Goal: Task Accomplishment & Management: Manage account settings

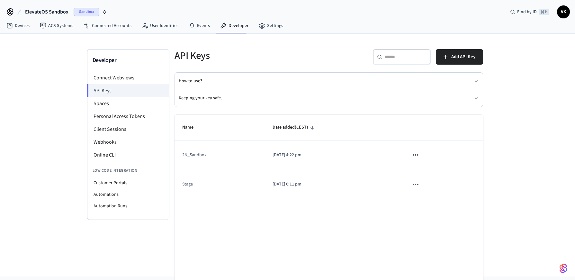
scroll to position [22, 0]
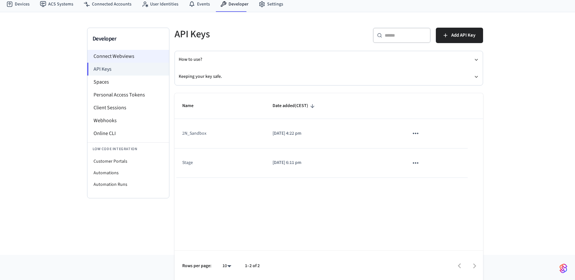
click at [120, 54] on li "Connect Webviews" at bounding box center [128, 56] width 82 height 13
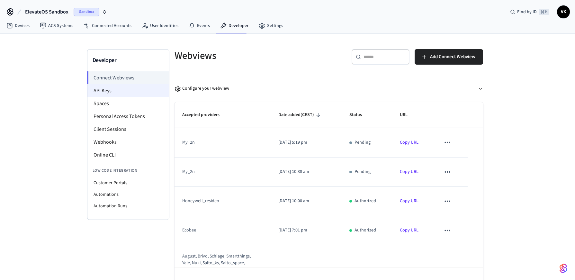
click at [129, 95] on li "API Keys" at bounding box center [128, 90] width 82 height 13
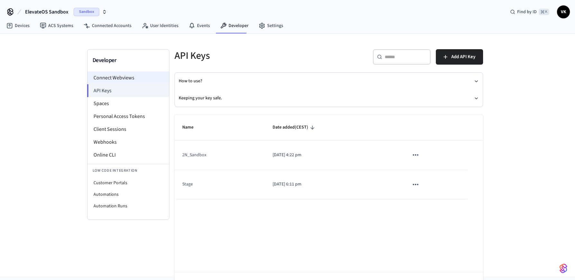
click at [118, 78] on li "Connect Webviews" at bounding box center [128, 77] width 82 height 13
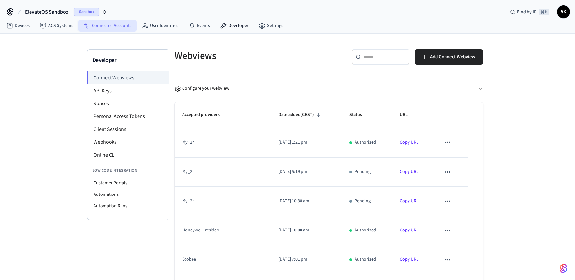
click at [114, 27] on link "Connected Accounts" at bounding box center [107, 26] width 58 height 12
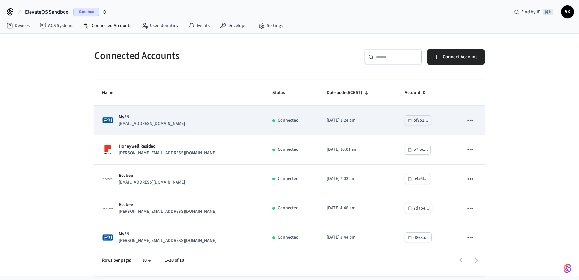
click at [201, 122] on div "My2N [EMAIL_ADDRESS][DOMAIN_NAME]" at bounding box center [179, 120] width 155 height 13
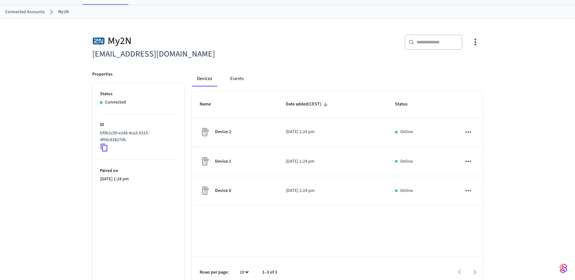
scroll to position [36, 0]
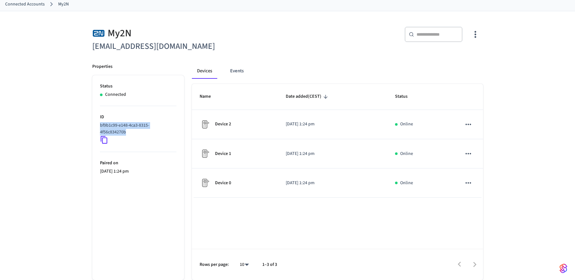
drag, startPoint x: 113, startPoint y: 129, endPoint x: 99, endPoint y: 126, distance: 13.9
click at [99, 126] on ul "Status Connected ID bf9b1c99-e148-4ca3-8315-4f56c834270b Paired on [DATE] 1:24 …" at bounding box center [138, 177] width 92 height 205
copy p "bf9b1c99-e148-4ca3-8315-4f56c834270b"
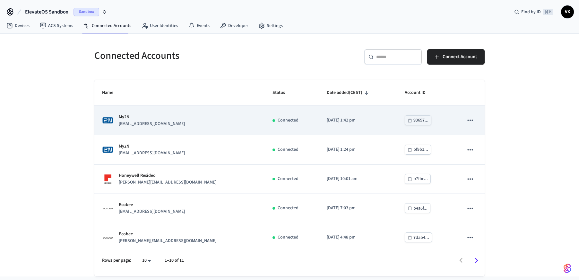
click at [181, 122] on div "My2N [EMAIL_ADDRESS][DOMAIN_NAME]" at bounding box center [179, 120] width 155 height 13
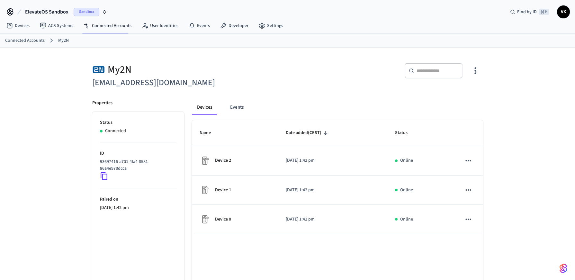
click at [109, 177] on div "93697416-a701-4fa4-8581-86a4e978dcca" at bounding box center [138, 169] width 76 height 22
click at [103, 177] on icon at bounding box center [104, 176] width 8 height 8
click at [103, 175] on icon at bounding box center [104, 176] width 8 height 8
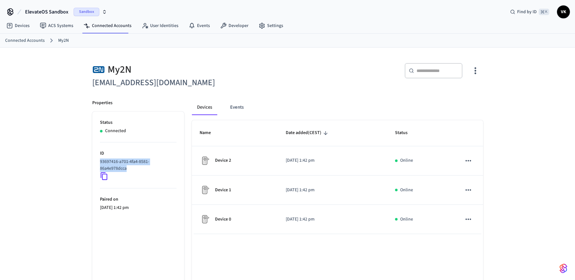
drag, startPoint x: 128, startPoint y: 169, endPoint x: 101, endPoint y: 161, distance: 28.5
click at [101, 161] on p "93697416-a701-4fa4-8581-86a4e978dcca" at bounding box center [137, 164] width 74 height 13
copy p "93697416-a701-4fa4-8581-86a4e978dcca"
click at [102, 28] on link "Connected Accounts" at bounding box center [107, 26] width 58 height 12
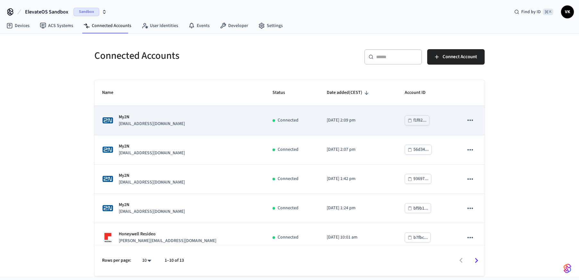
click at [178, 122] on div "My2N [EMAIL_ADDRESS][DOMAIN_NAME]" at bounding box center [179, 120] width 155 height 13
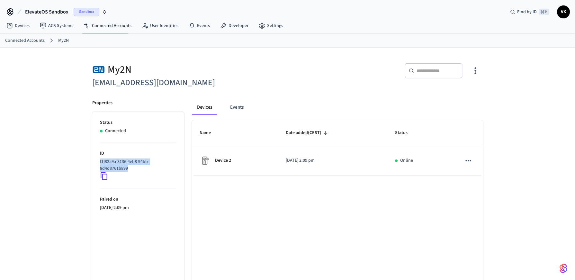
drag, startPoint x: 129, startPoint y: 168, endPoint x: 95, endPoint y: 161, distance: 34.8
click at [95, 161] on ul "Status Connected ID f1f82a9a-3136-4eb8-94bb-8d4d8761b899 Paired on [DATE] 2:09 …" at bounding box center [138, 213] width 92 height 205
copy p "f1f82a9a-3136-4eb8-94bb-8d4d8761b899"
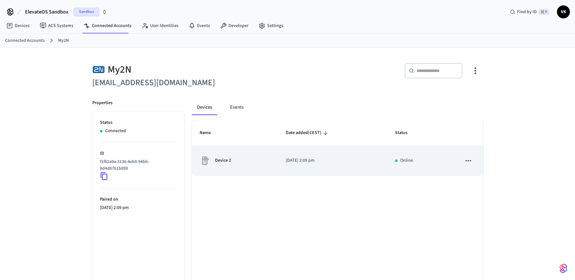
click at [234, 164] on div "Device 2" at bounding box center [234, 160] width 71 height 10
click at [218, 171] on td "Device 2" at bounding box center [235, 160] width 86 height 29
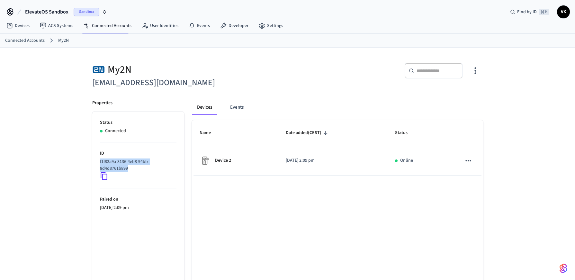
drag, startPoint x: 127, startPoint y: 167, endPoint x: 100, endPoint y: 162, distance: 27.7
click at [100, 162] on p "f1f82a9a-3136-4eb8-94bb-8d4d8761b899" at bounding box center [137, 164] width 74 height 13
copy p "f1f82a9a-3136-4eb8-94bb-8d4d8761b899"
click at [98, 28] on link "Connected Accounts" at bounding box center [107, 26] width 58 height 12
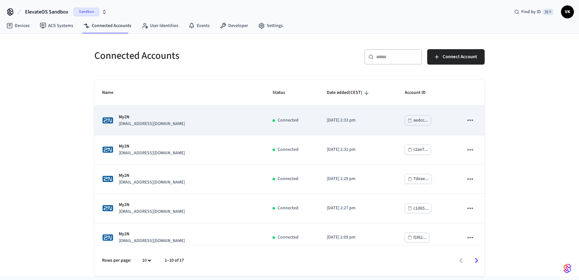
click at [207, 123] on div "My2N [EMAIL_ADDRESS][DOMAIN_NAME]" at bounding box center [179, 120] width 155 height 13
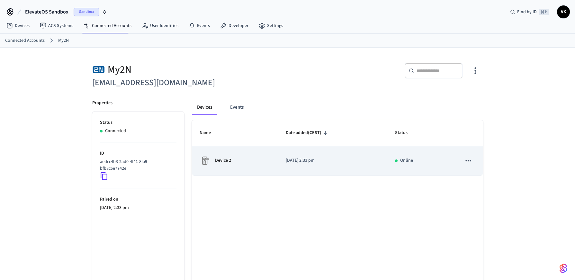
click at [464, 161] on icon "sticky table" at bounding box center [468, 160] width 8 height 8
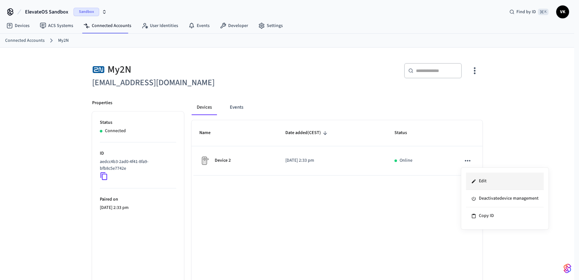
click at [482, 182] on li "Edit" at bounding box center [505, 180] width 78 height 17
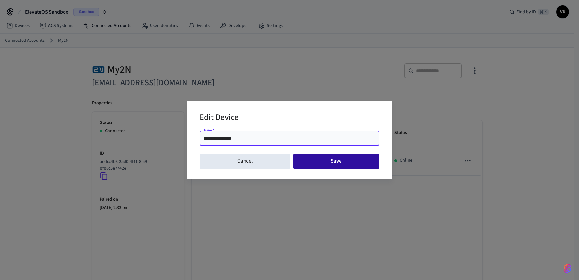
type input "**********"
click at [336, 162] on button "Save" at bounding box center [336, 161] width 87 height 15
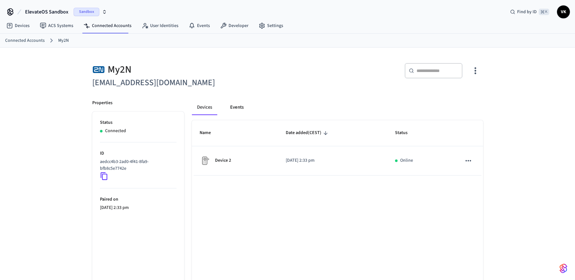
click at [234, 107] on button "Events" at bounding box center [237, 107] width 24 height 15
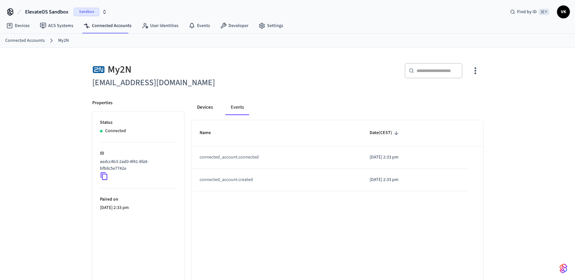
click at [207, 109] on button "Devices" at bounding box center [205, 107] width 26 height 15
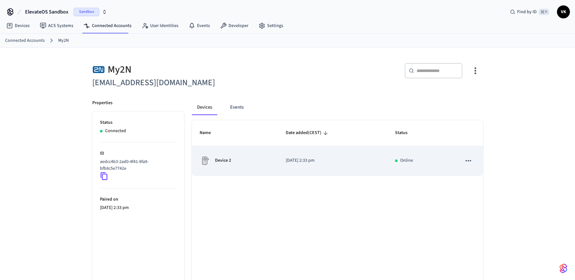
click at [225, 163] on p "Device 2" at bounding box center [223, 160] width 16 height 7
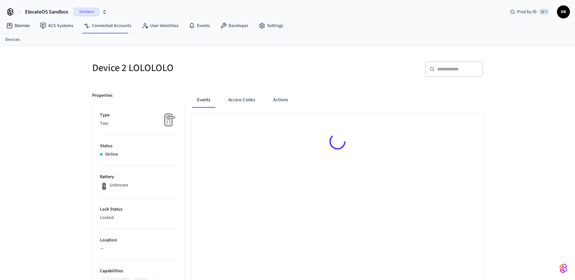
click at [270, 167] on div at bounding box center [337, 142] width 291 height 59
